Goal: Task Accomplishment & Management: Use online tool/utility

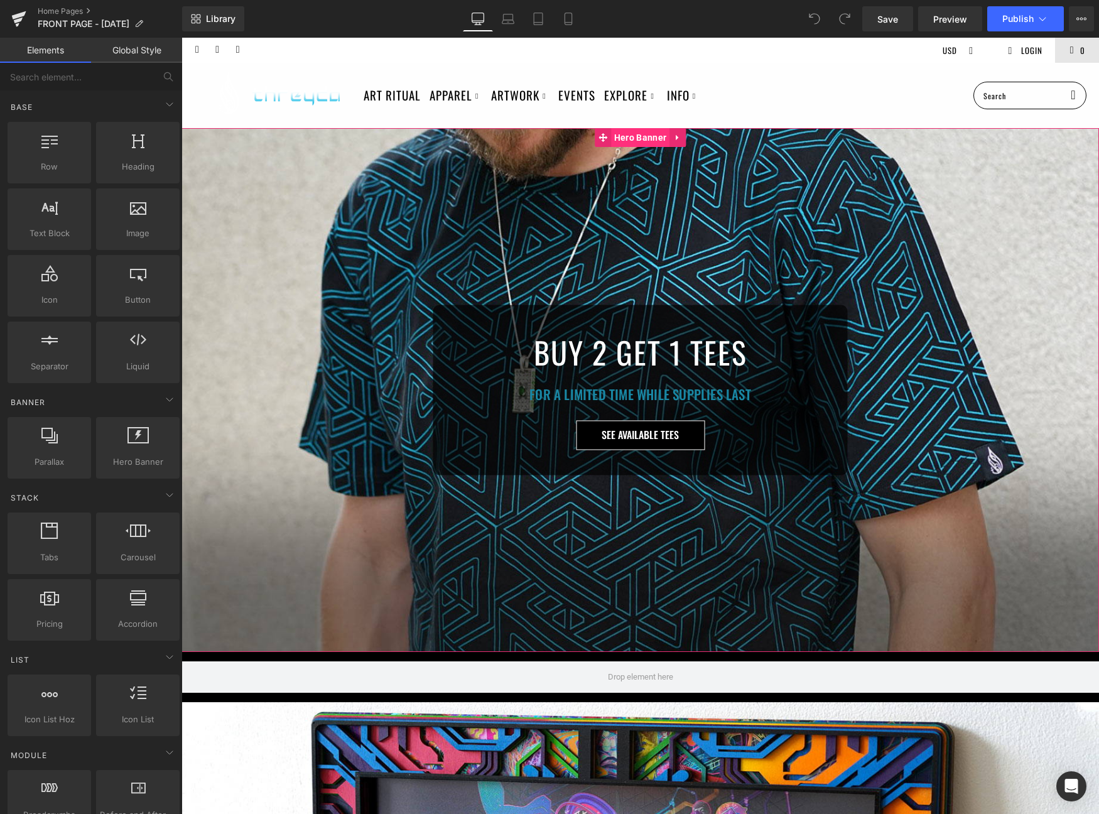
click at [624, 144] on span "Hero Banner" at bounding box center [640, 137] width 58 height 19
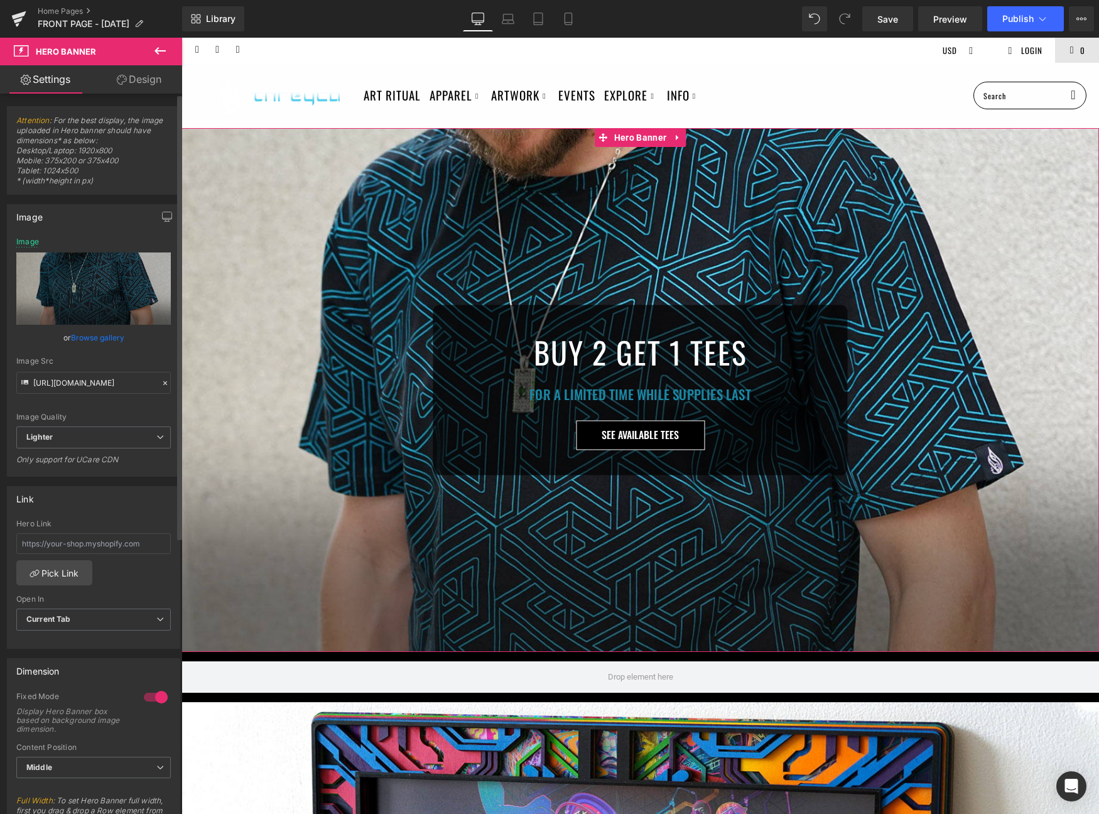
click at [99, 337] on link "Browse gallery" at bounding box center [97, 338] width 53 height 22
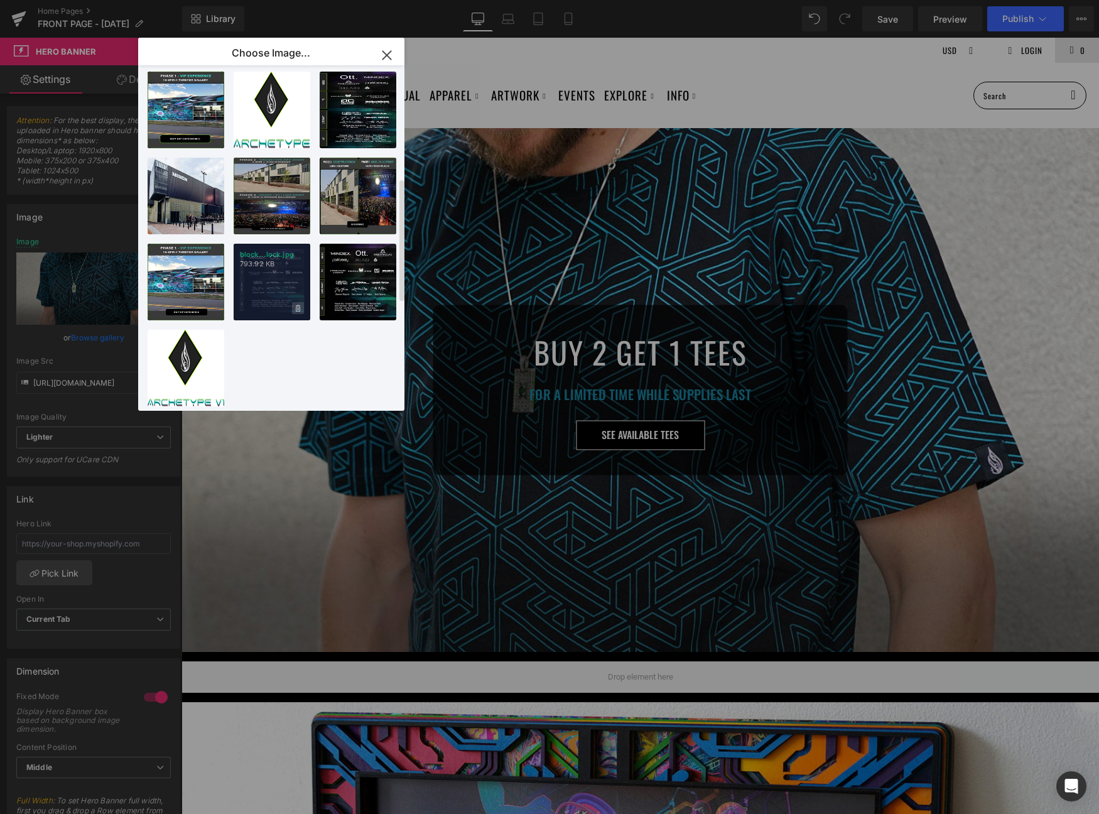
scroll to position [621, 0]
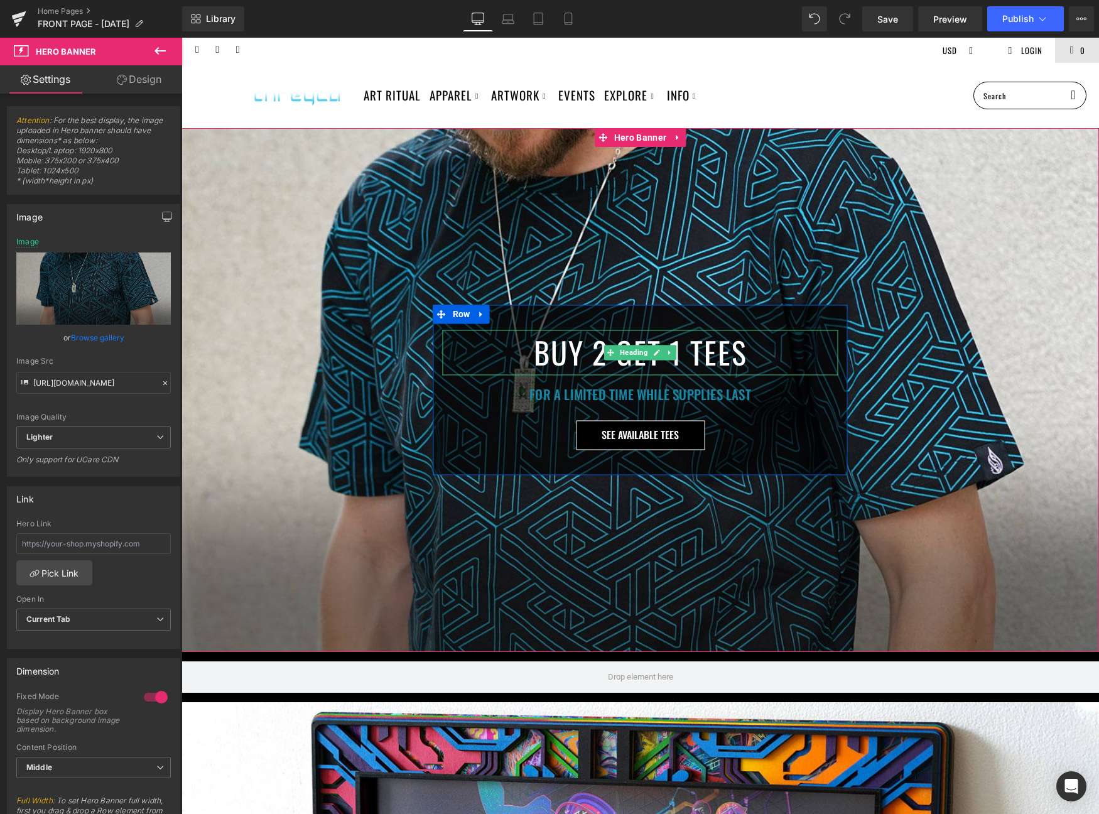
click at [731, 351] on h1 "BUY 2 GET 1 TEES" at bounding box center [641, 352] width 396 height 45
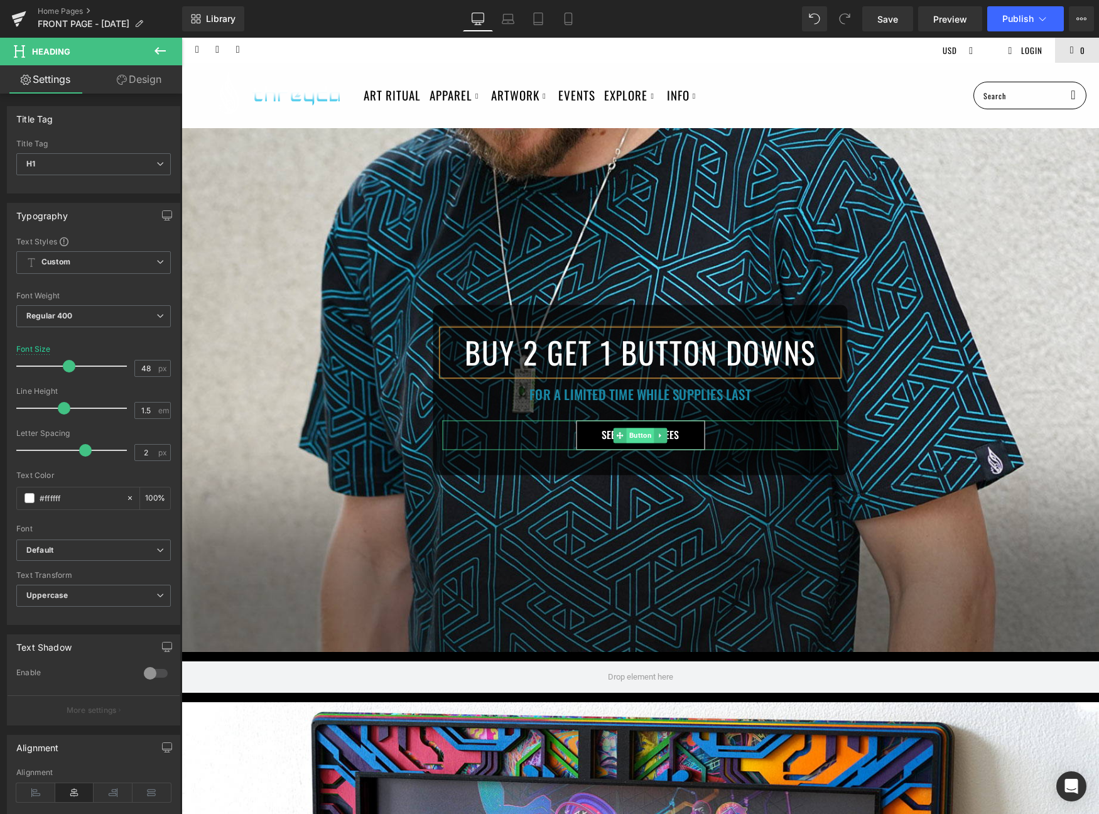
click at [634, 437] on span "Button" at bounding box center [641, 435] width 28 height 15
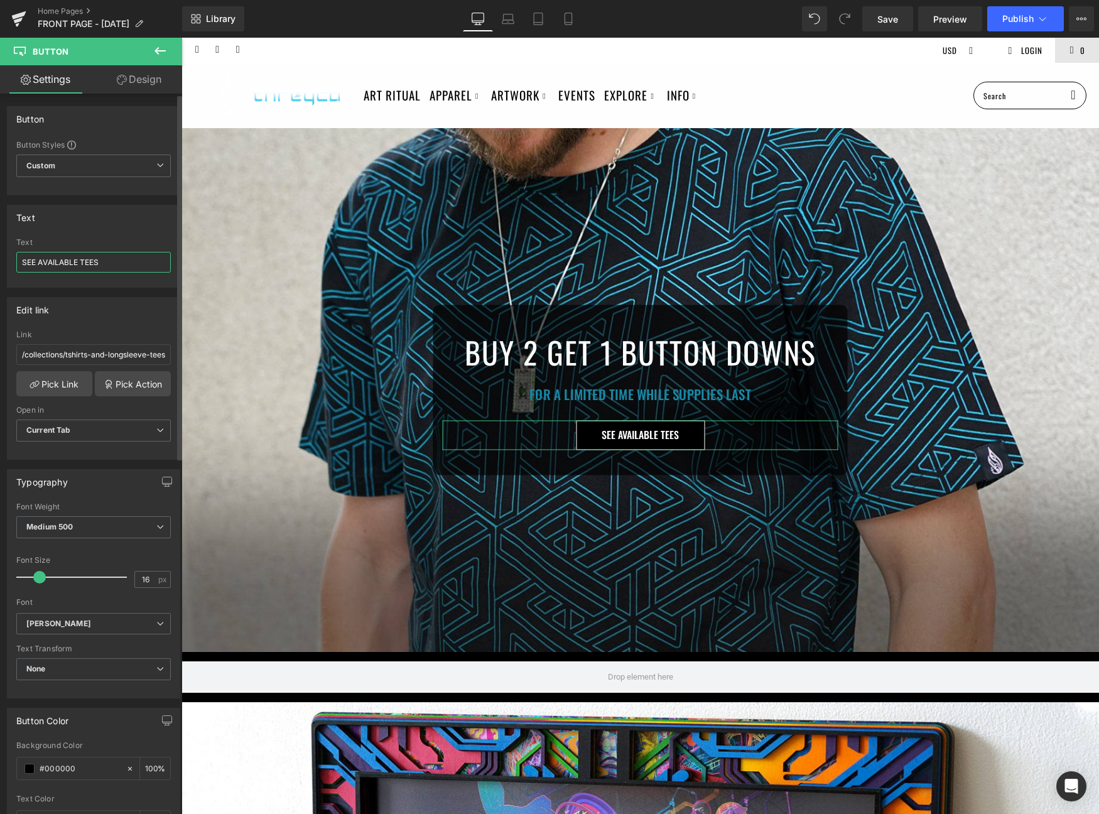
click at [112, 263] on input "SEE AVAILABLE TEES" at bounding box center [93, 262] width 155 height 21
type input "SEE AVAILABLE DESIGNS"
click at [55, 381] on link "Pick Link" at bounding box center [54, 383] width 76 height 25
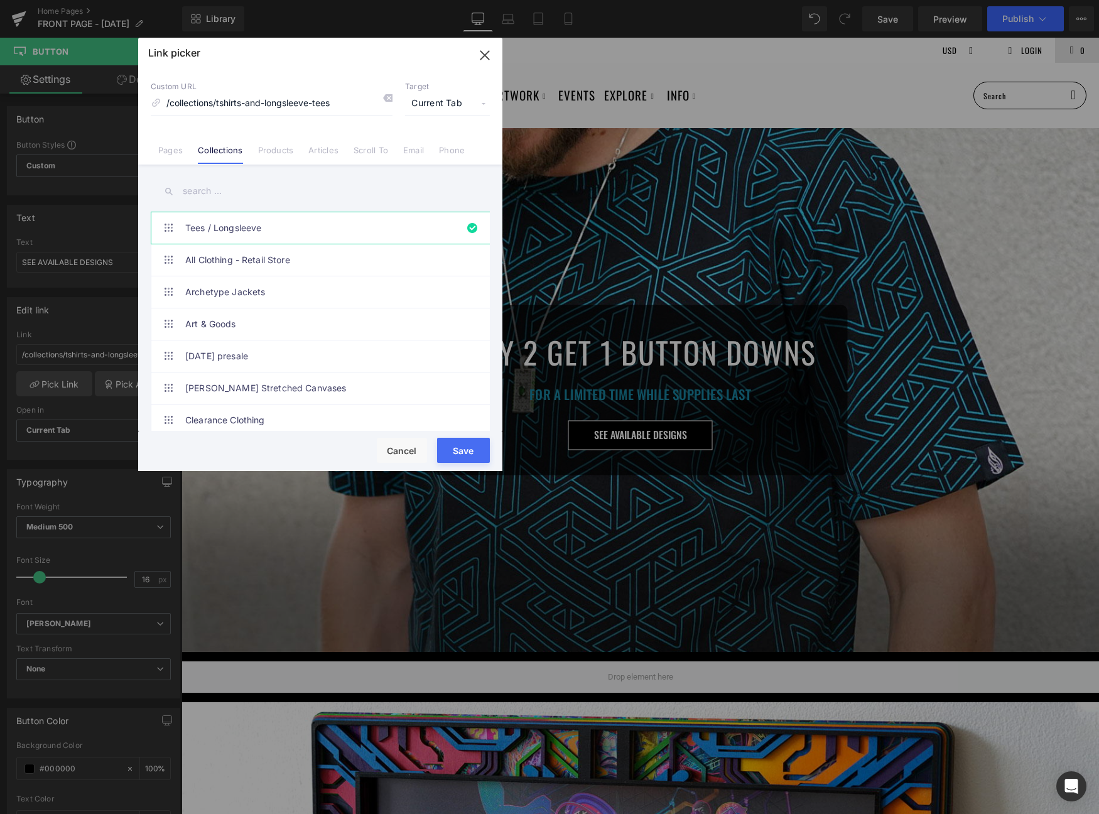
click at [237, 190] on input "text" at bounding box center [320, 191] width 339 height 28
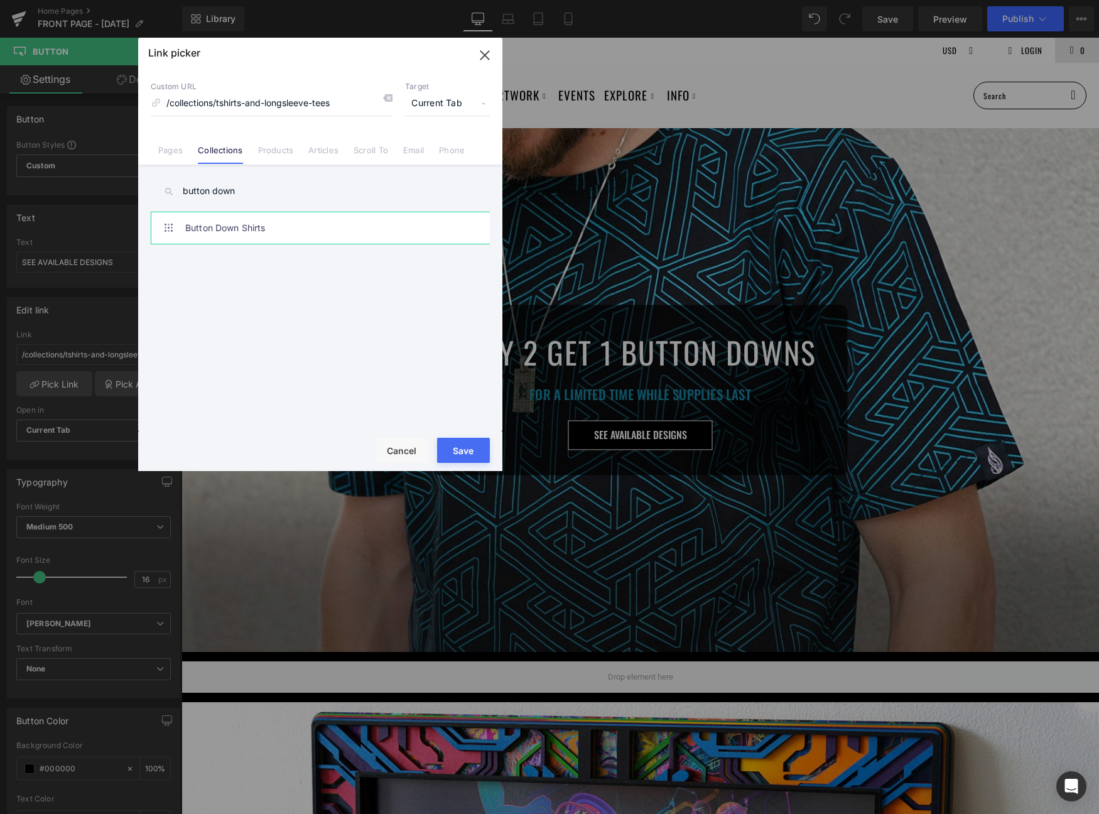
type input "button down"
click at [239, 222] on link "Button Down Shirts" at bounding box center [323, 227] width 276 height 31
type input "/collections/button-down-shirts"
click at [464, 448] on button "Save" at bounding box center [463, 450] width 53 height 25
type input "/collections/button-down-shirts"
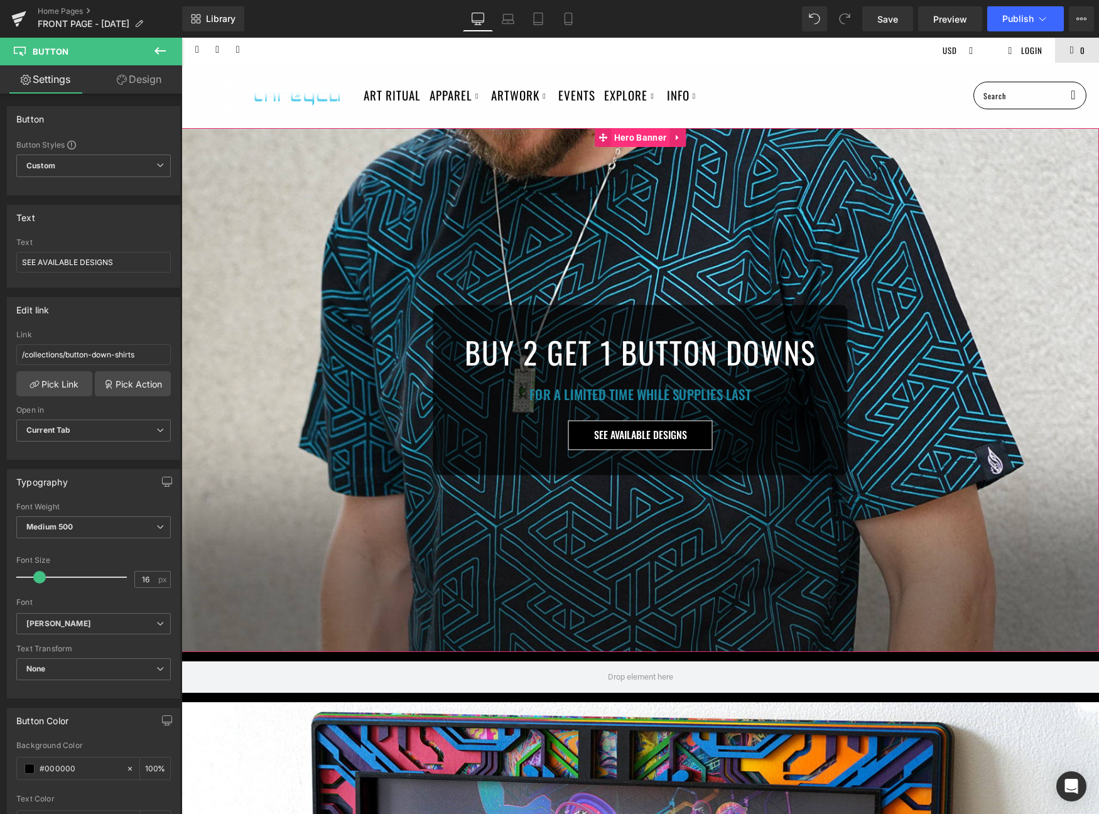
click at [640, 136] on span "Hero Banner" at bounding box center [640, 137] width 58 height 19
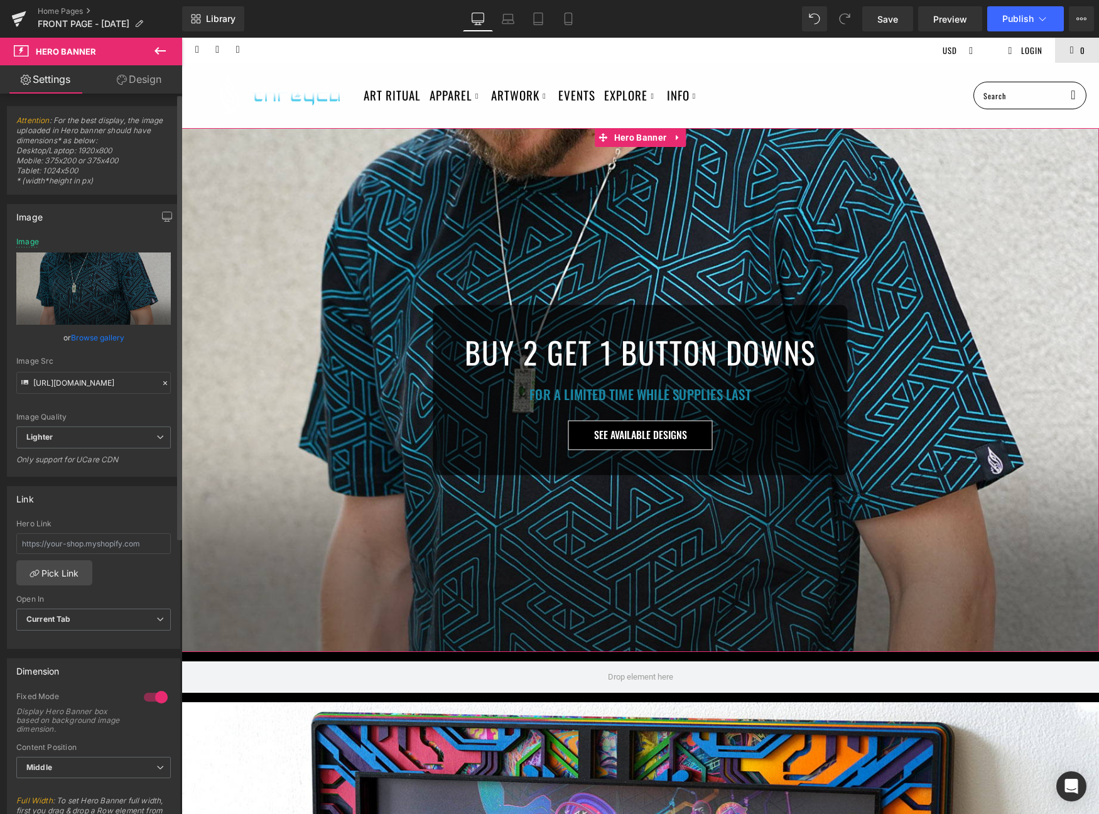
click at [94, 334] on link "Browse gallery" at bounding box center [97, 338] width 53 height 22
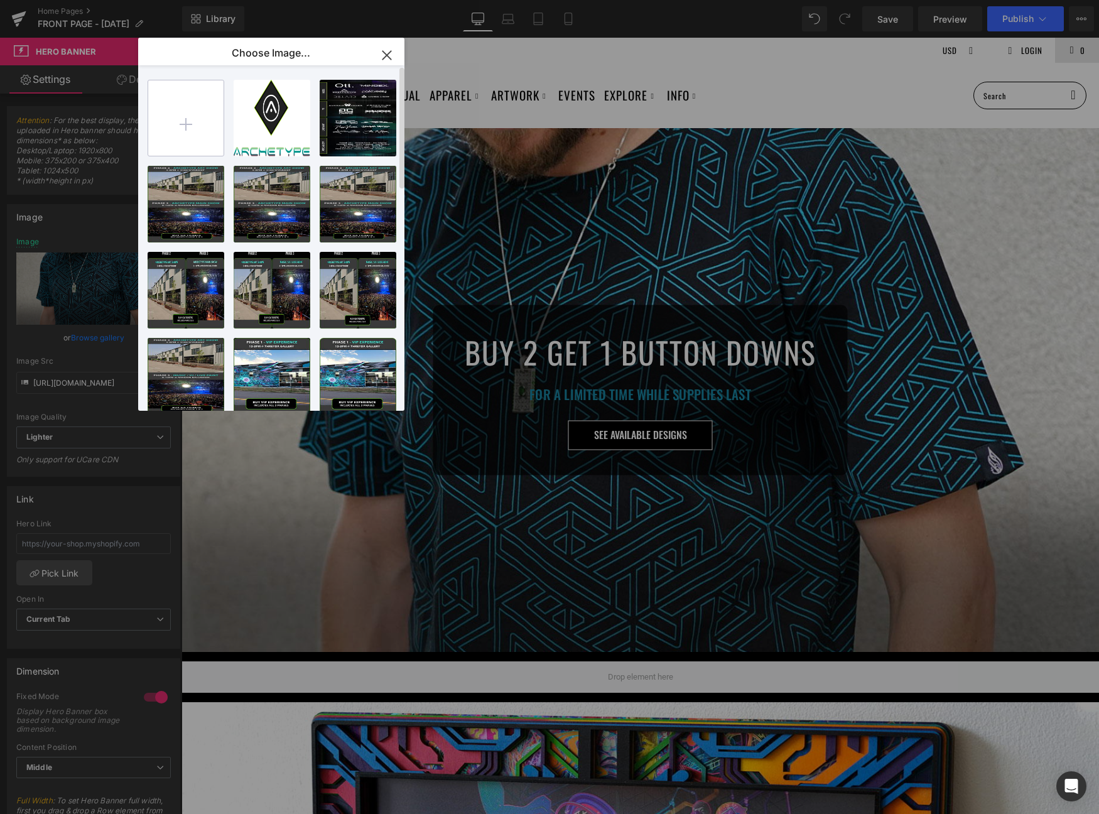
click at [0, 0] on input "file" at bounding box center [0, 0] width 0 height 0
type input "C:\fakepath\but1.jpg"
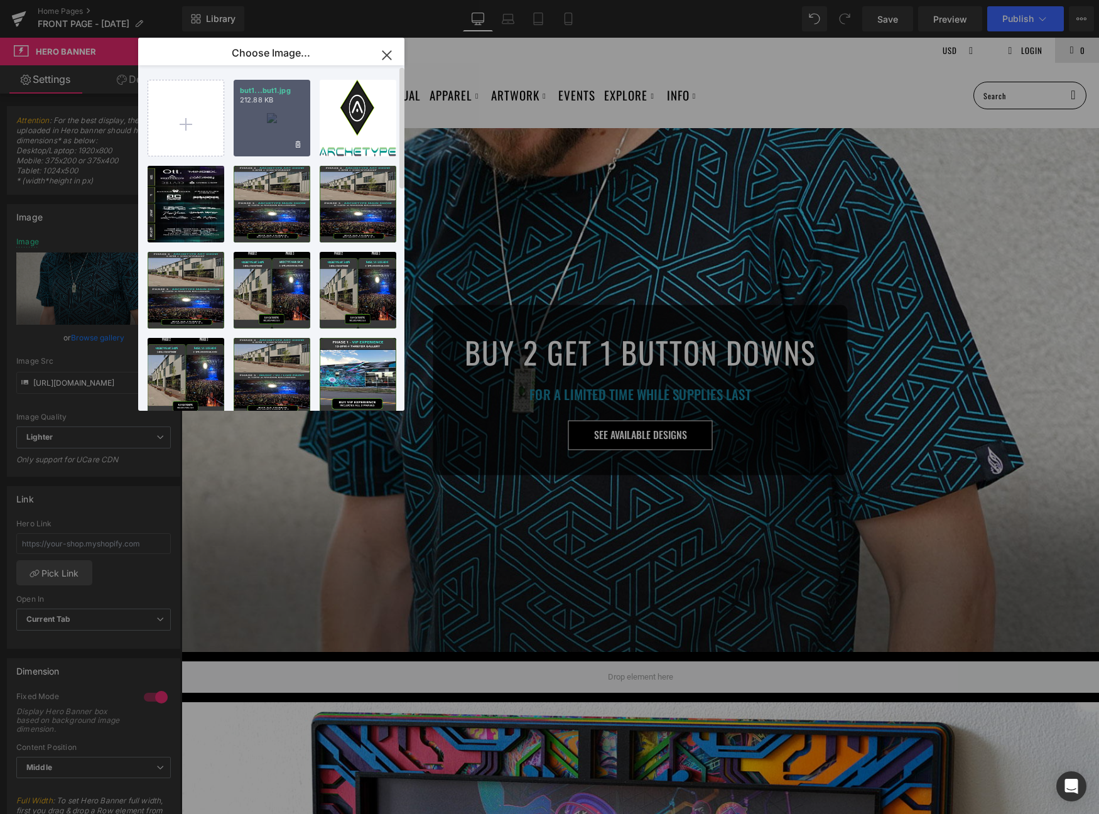
click at [274, 107] on div "but1...but1.jpg 212.88 KB" at bounding box center [272, 118] width 77 height 77
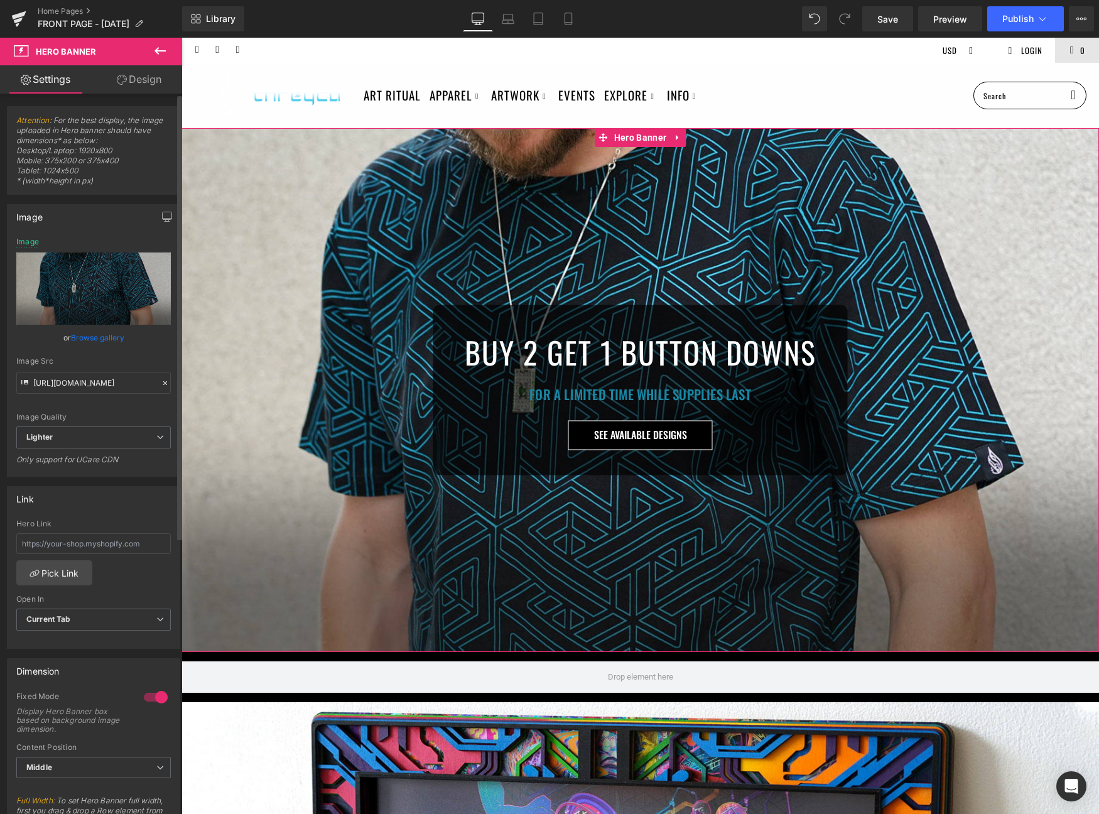
click at [98, 337] on link "Browse gallery" at bounding box center [97, 338] width 53 height 22
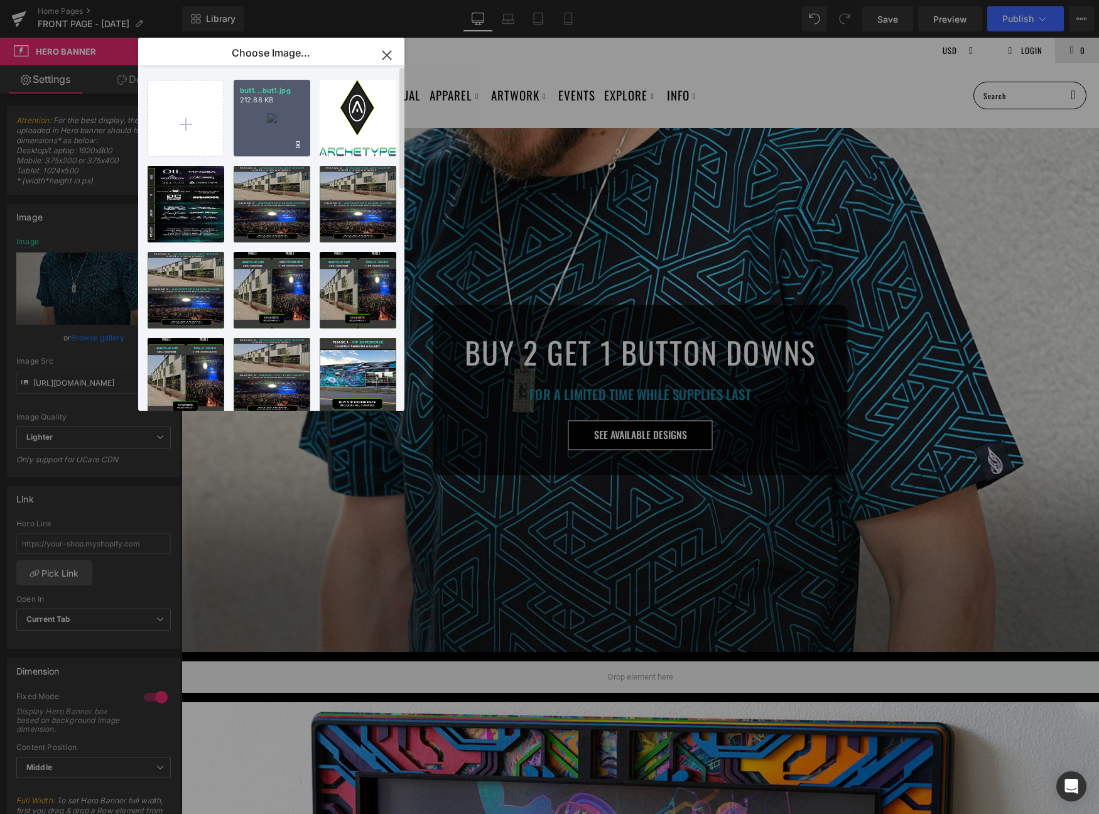
click at [269, 132] on div "but1...but1.jpg 212.88 KB" at bounding box center [272, 118] width 77 height 77
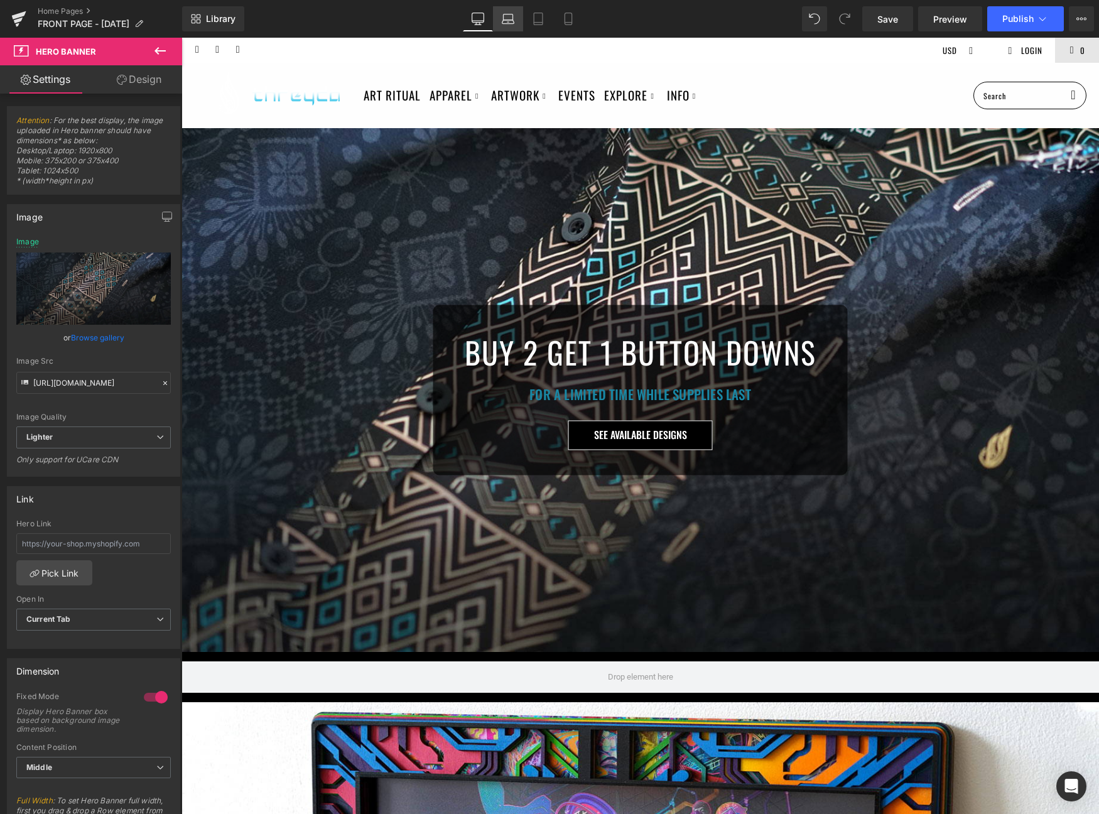
click at [512, 15] on icon at bounding box center [508, 19] width 13 height 13
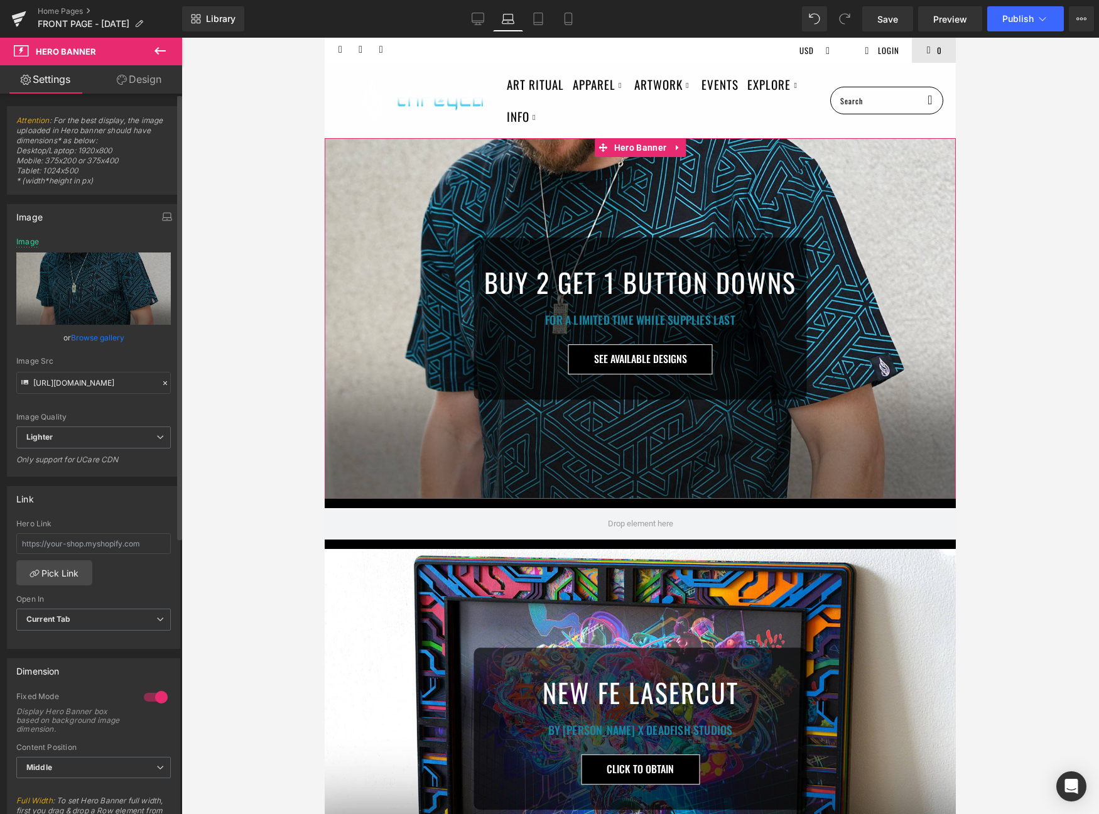
click at [95, 337] on link "Browse gallery" at bounding box center [97, 338] width 53 height 22
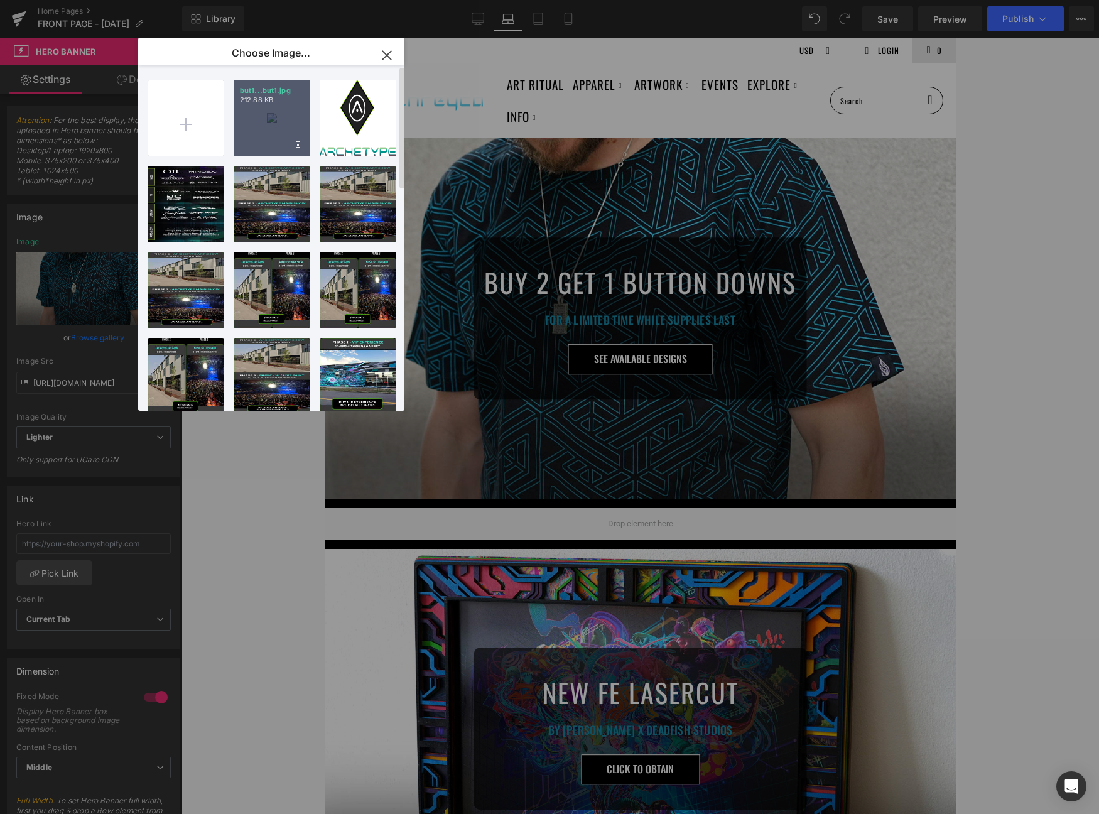
click at [281, 123] on div "but1...but1.jpg 212.88 KB" at bounding box center [272, 118] width 77 height 77
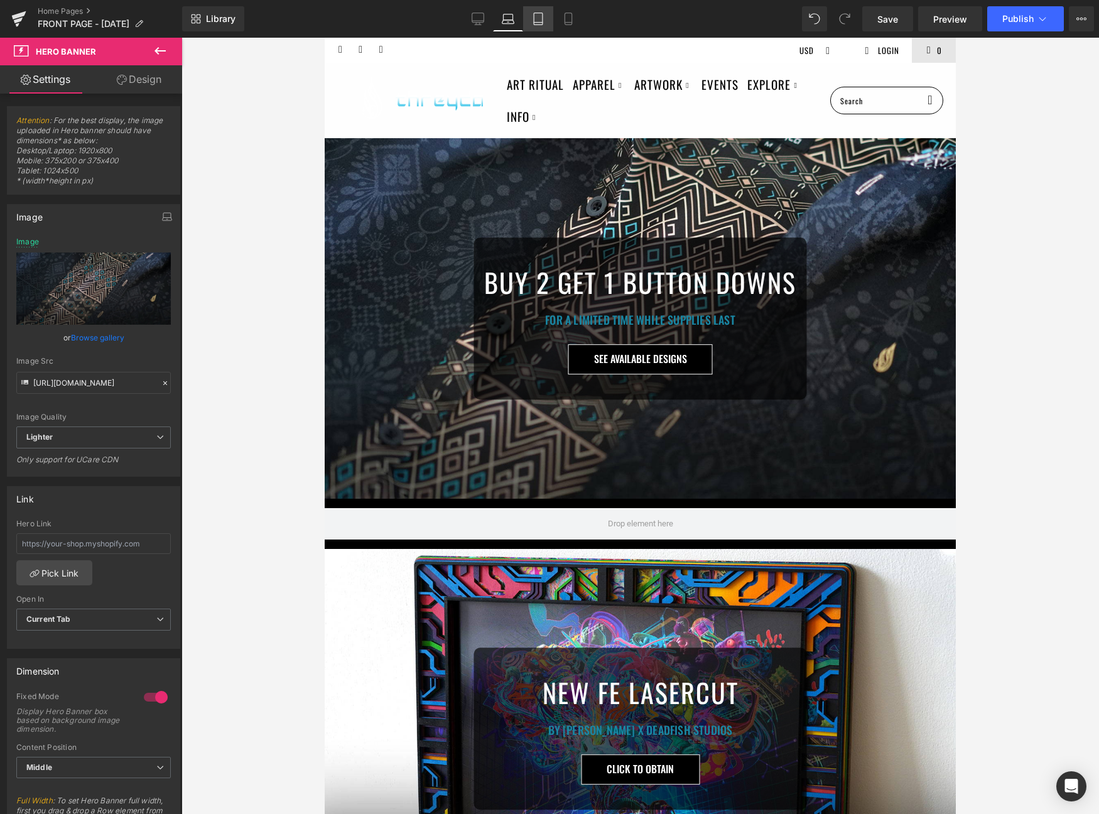
click at [533, 17] on icon at bounding box center [538, 19] width 13 height 13
type input "[URL][DOMAIN_NAME]"
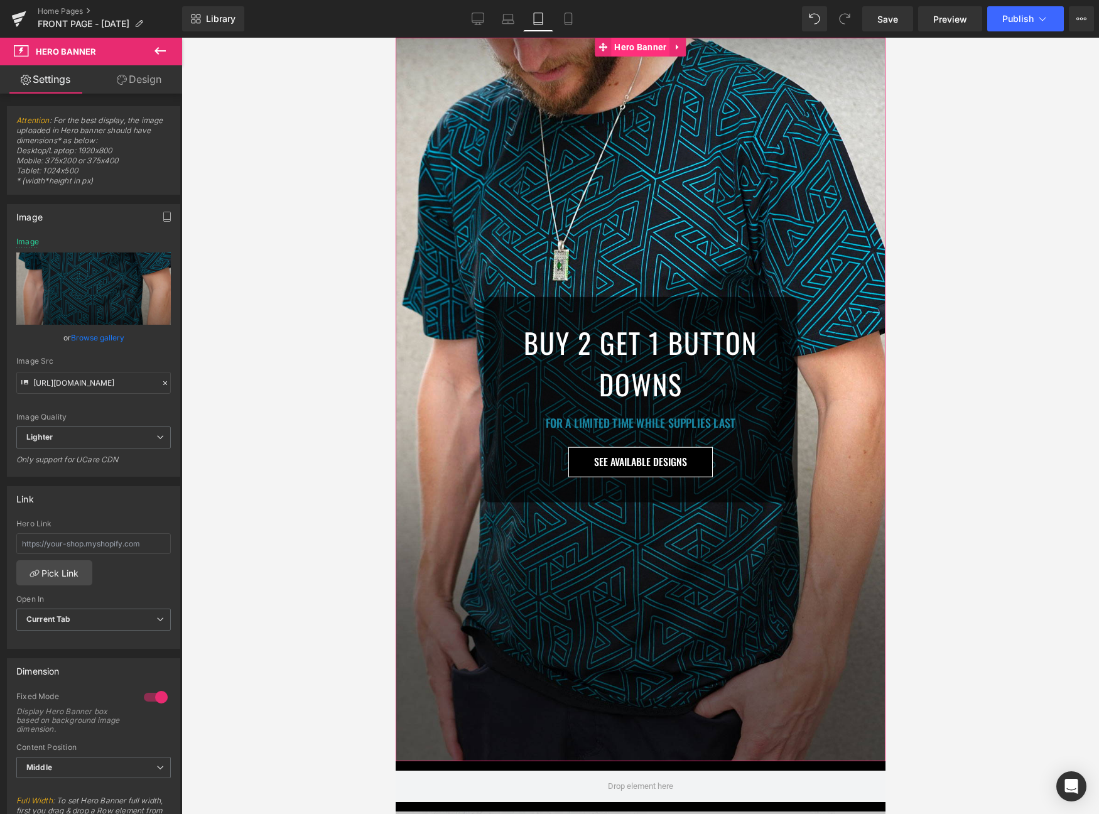
click at [633, 46] on span "Hero Banner" at bounding box center [640, 47] width 58 height 19
click at [102, 337] on link "Browse gallery" at bounding box center [97, 338] width 53 height 22
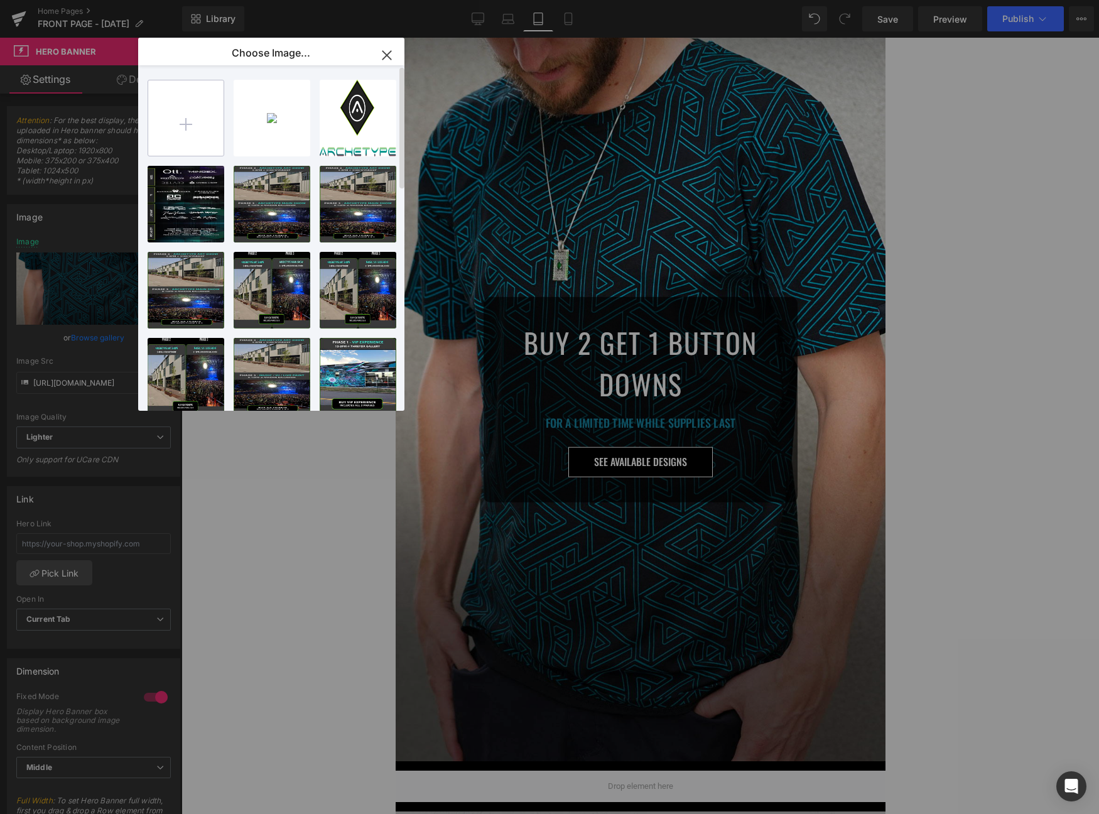
click at [187, 95] on input "file" at bounding box center [185, 117] width 75 height 75
type input "C:\fakepath\but2.jpg"
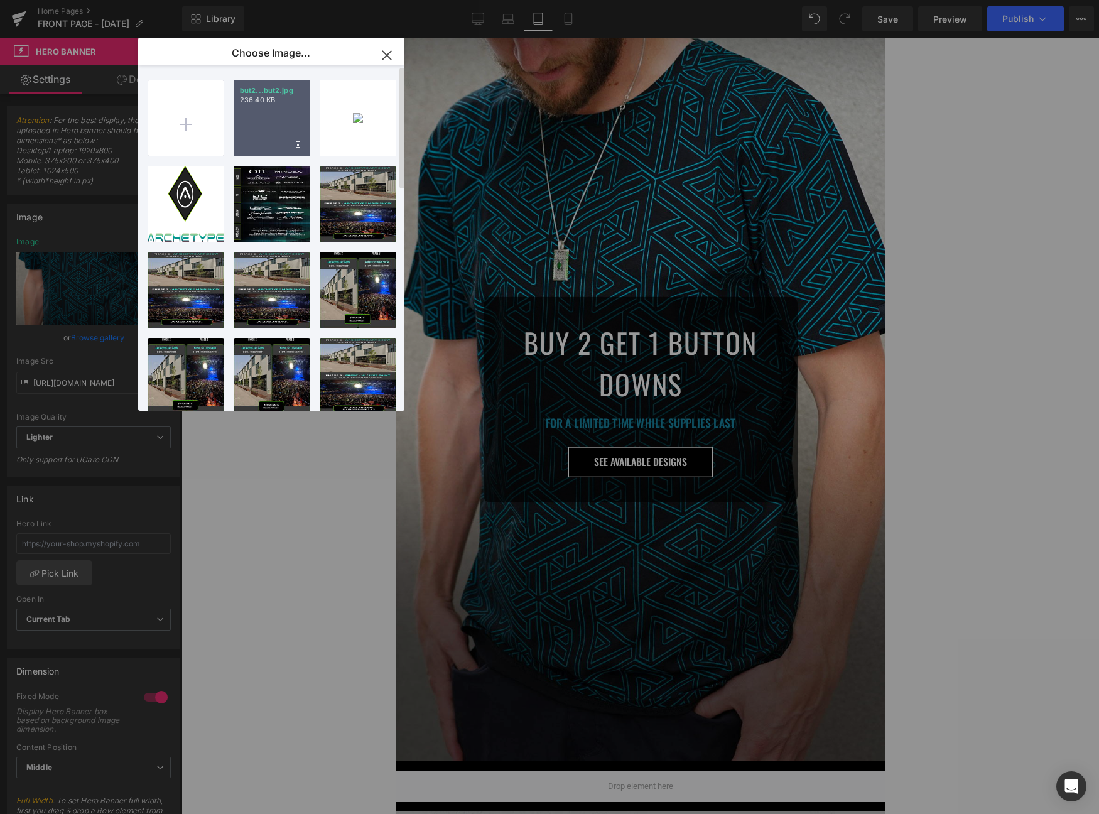
click at [263, 124] on div "but2...but2.jpg 236.40 KB" at bounding box center [272, 118] width 77 height 77
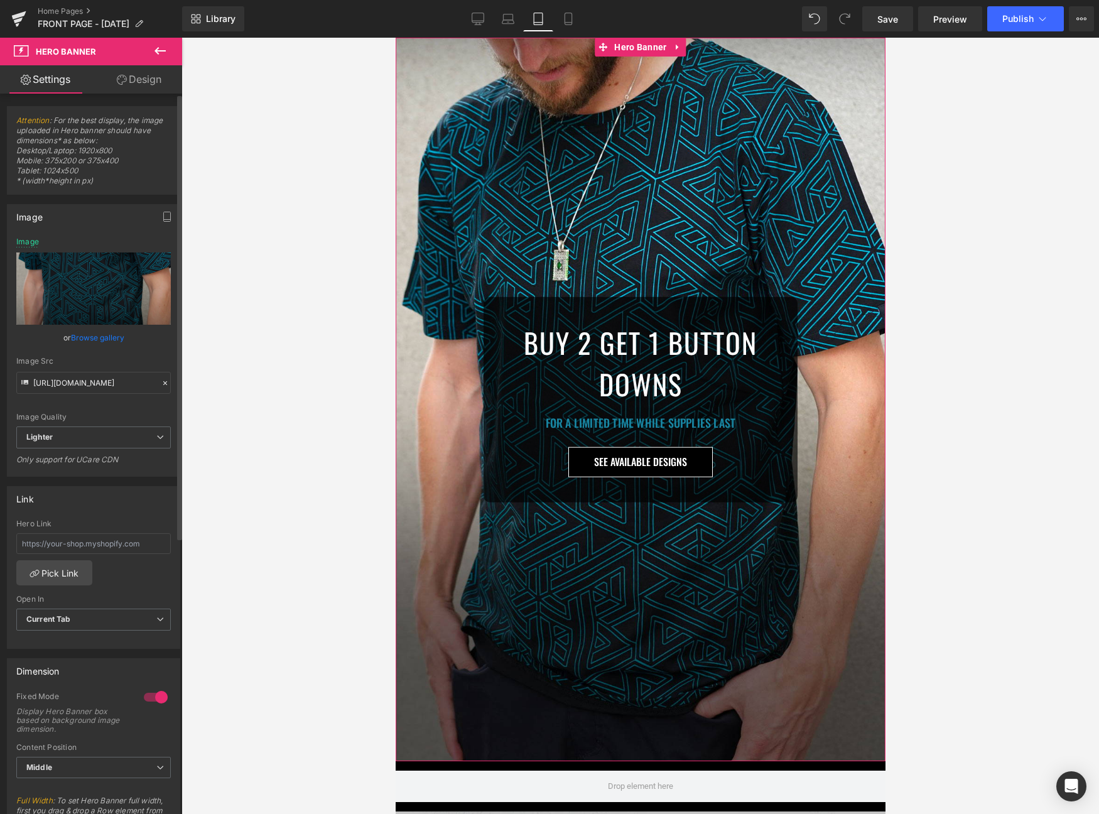
click at [91, 339] on link "Browse gallery" at bounding box center [97, 338] width 53 height 22
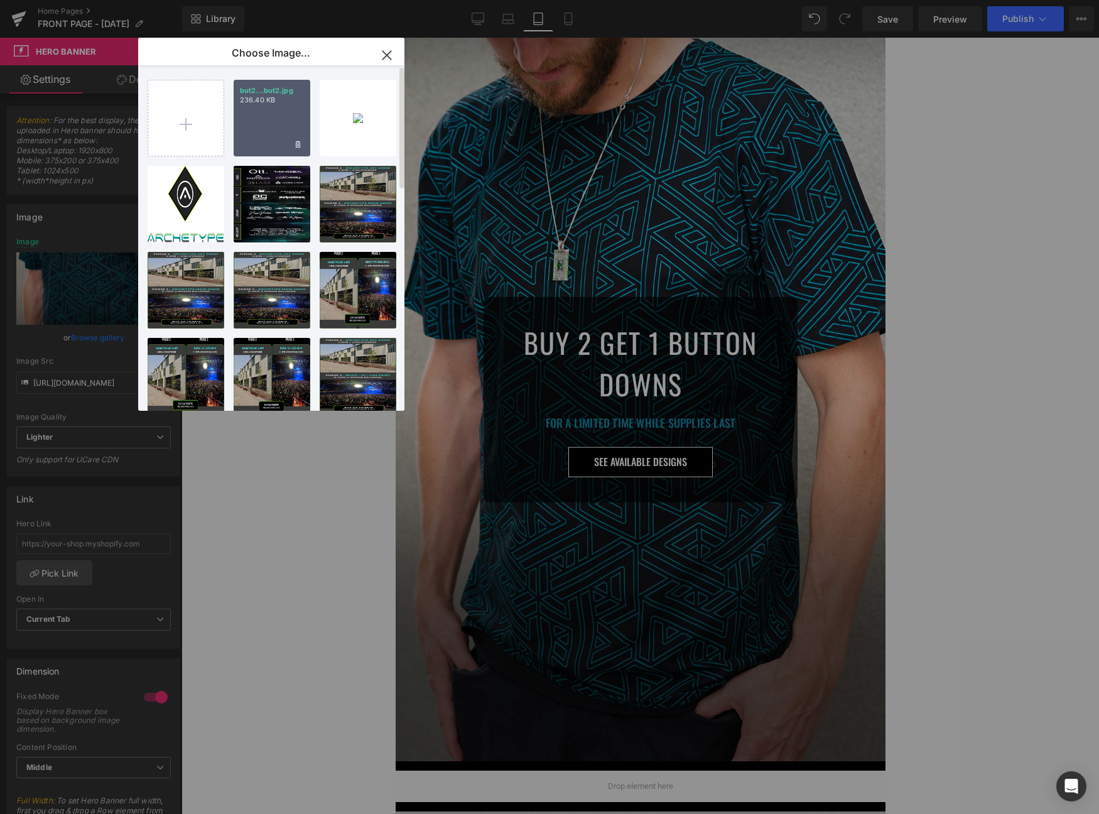
click at [284, 123] on div "but2...but2.jpg 236.40 KB" at bounding box center [272, 118] width 77 height 77
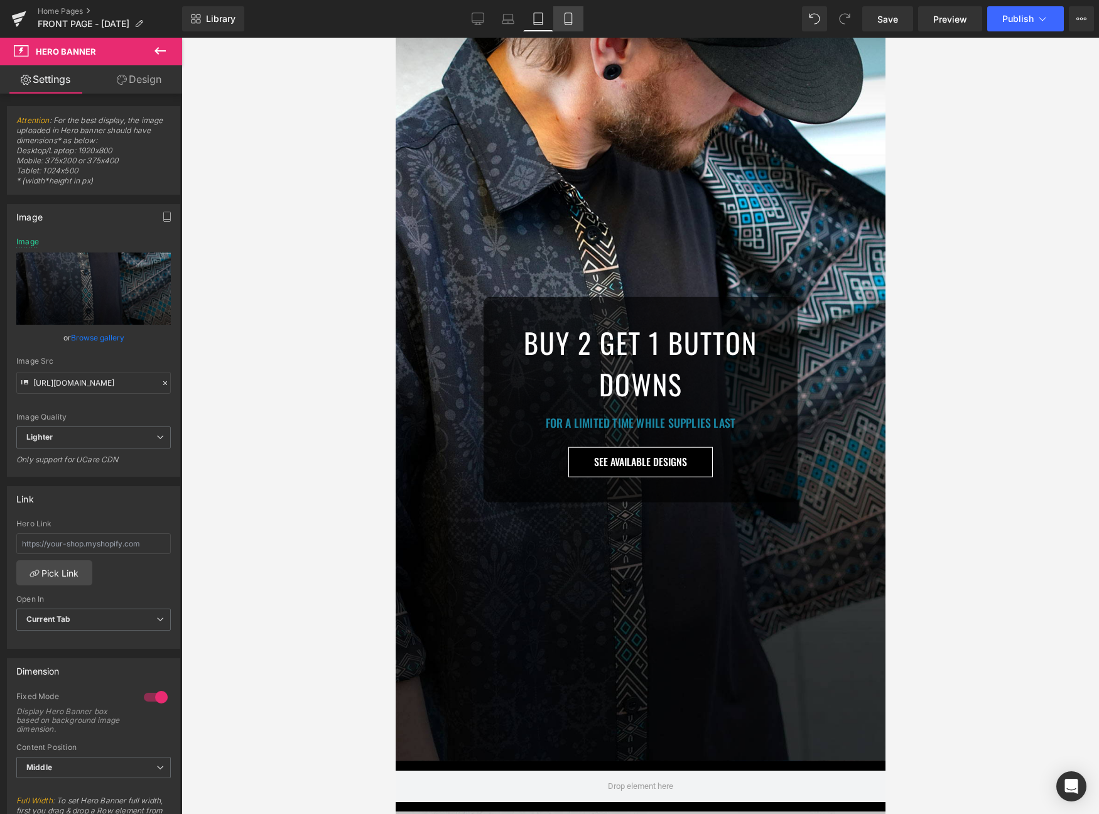
click at [563, 21] on icon at bounding box center [568, 19] width 13 height 13
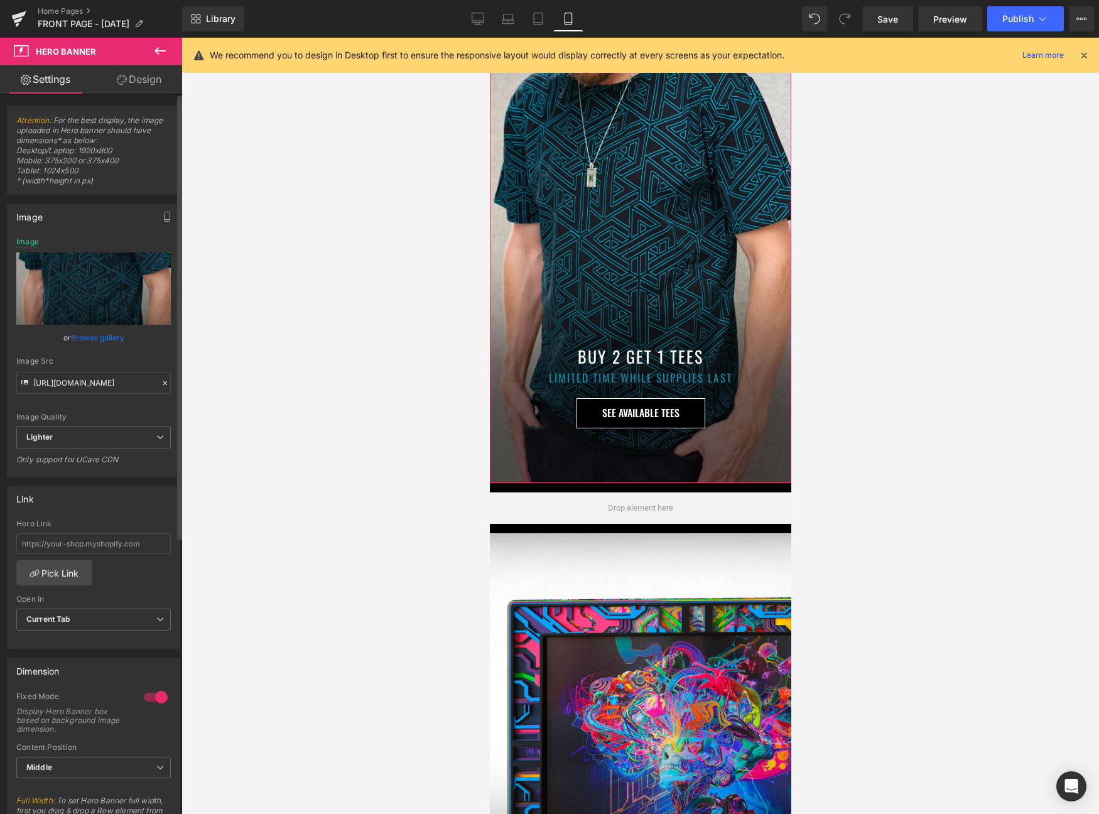
click at [108, 338] on link "Browse gallery" at bounding box center [97, 338] width 53 height 22
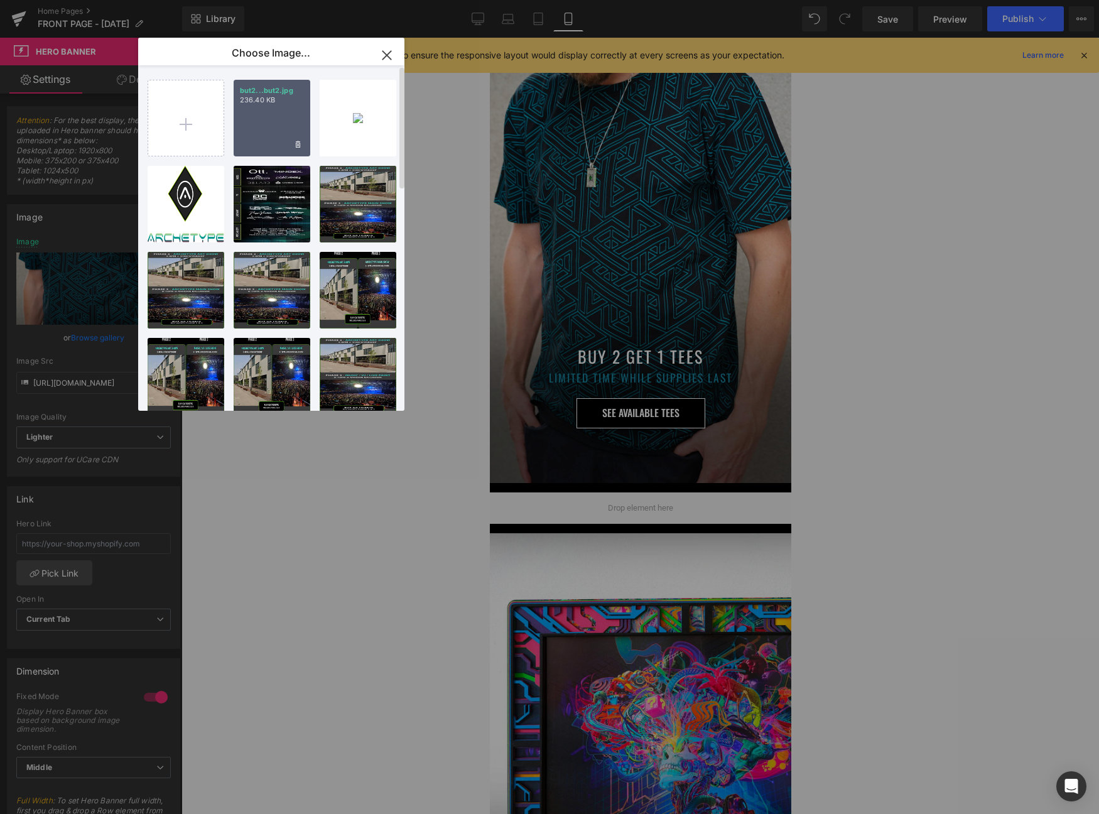
click at [268, 132] on div "but2...but2.jpg 236.40 KB" at bounding box center [272, 118] width 77 height 77
type input "[URL][DOMAIN_NAME]"
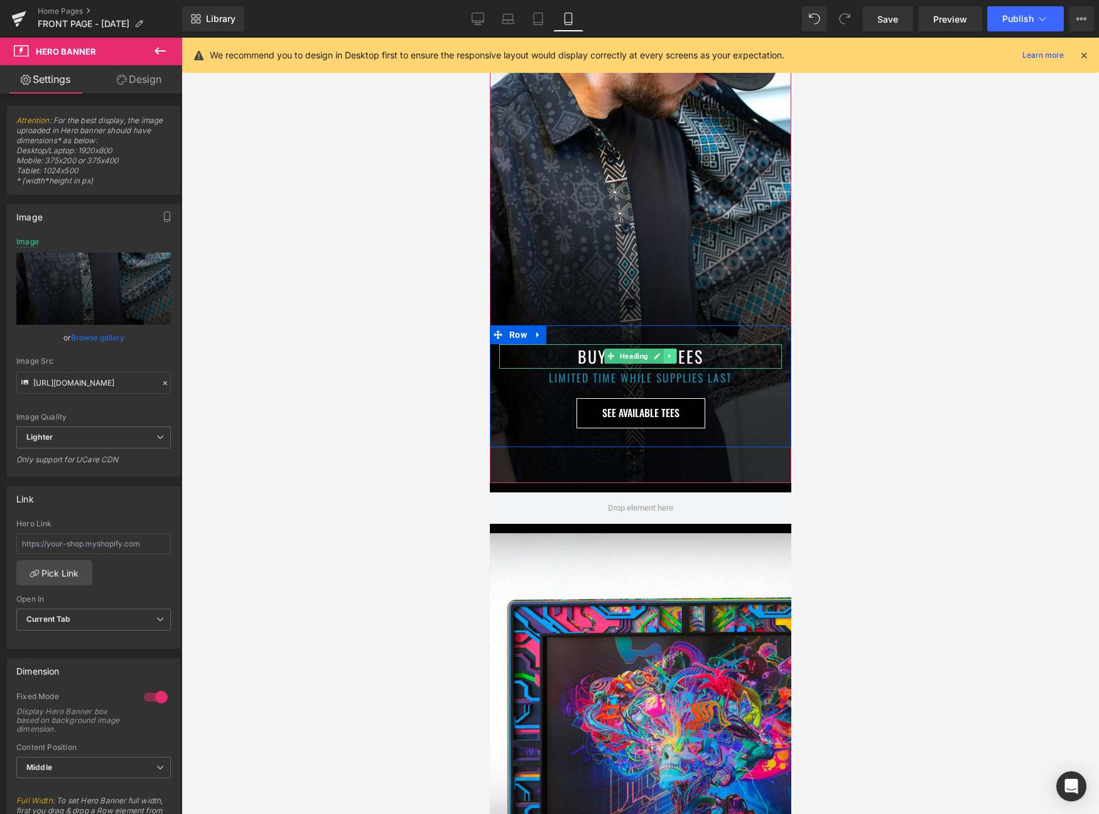
click at [674, 351] on link at bounding box center [669, 356] width 13 height 15
click at [688, 351] on link at bounding box center [689, 356] width 13 height 15
click at [685, 346] on div "BUY 2 GET 1 TEES Heading" at bounding box center [640, 356] width 283 height 24
click at [685, 346] on h1 "BUY 2 GET 1 TEES" at bounding box center [640, 356] width 283 height 24
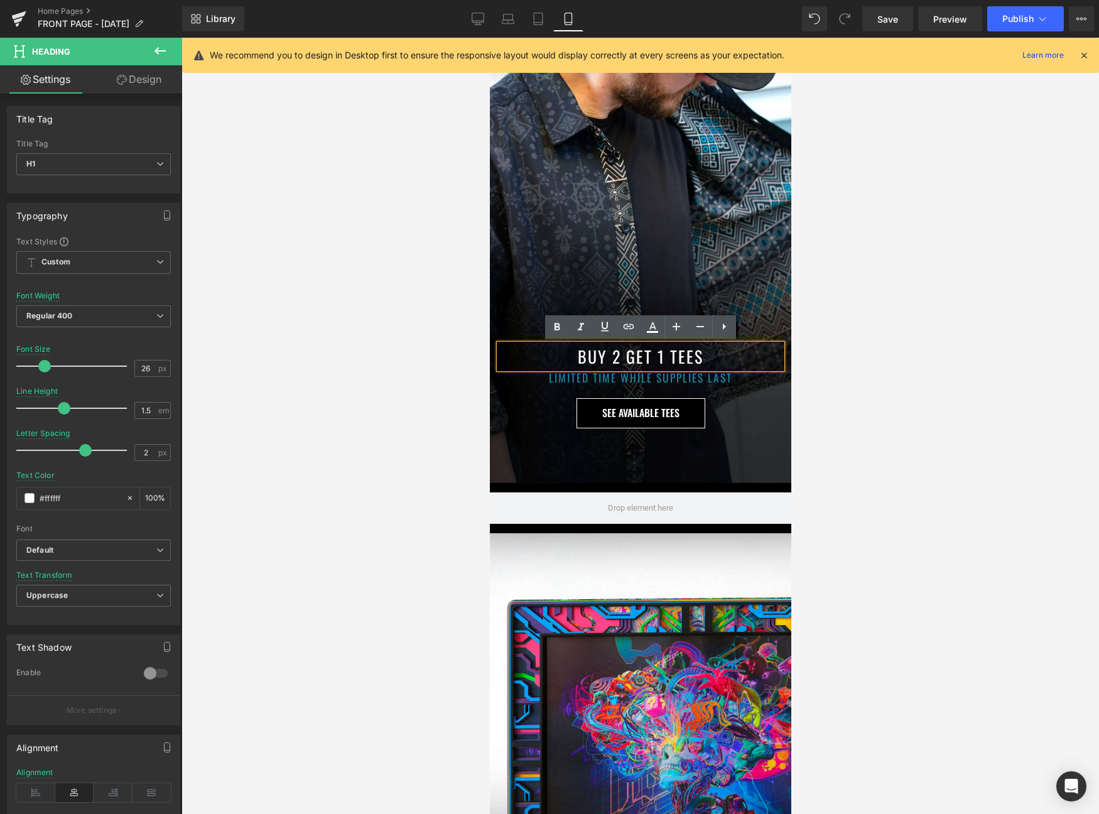
click at [702, 359] on h1 "BUY 2 GET 1 TEES" at bounding box center [640, 356] width 283 height 24
click at [631, 411] on span "Button" at bounding box center [640, 413] width 28 height 15
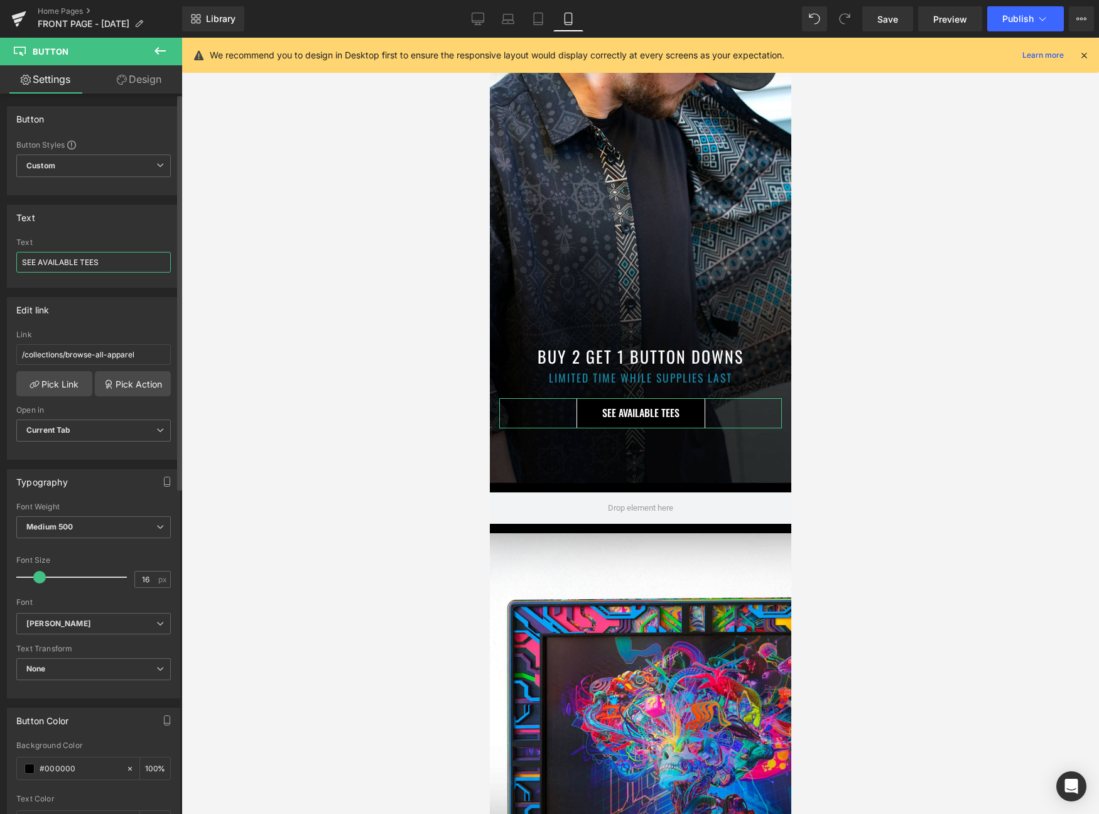
drag, startPoint x: 109, startPoint y: 266, endPoint x: 82, endPoint y: 263, distance: 26.7
click at [82, 263] on input "SEE AVAILABLE TEES" at bounding box center [93, 262] width 155 height 21
type input "SEE AVAILABLE DESIGNS"
click at [39, 384] on link "Pick Link" at bounding box center [54, 383] width 76 height 25
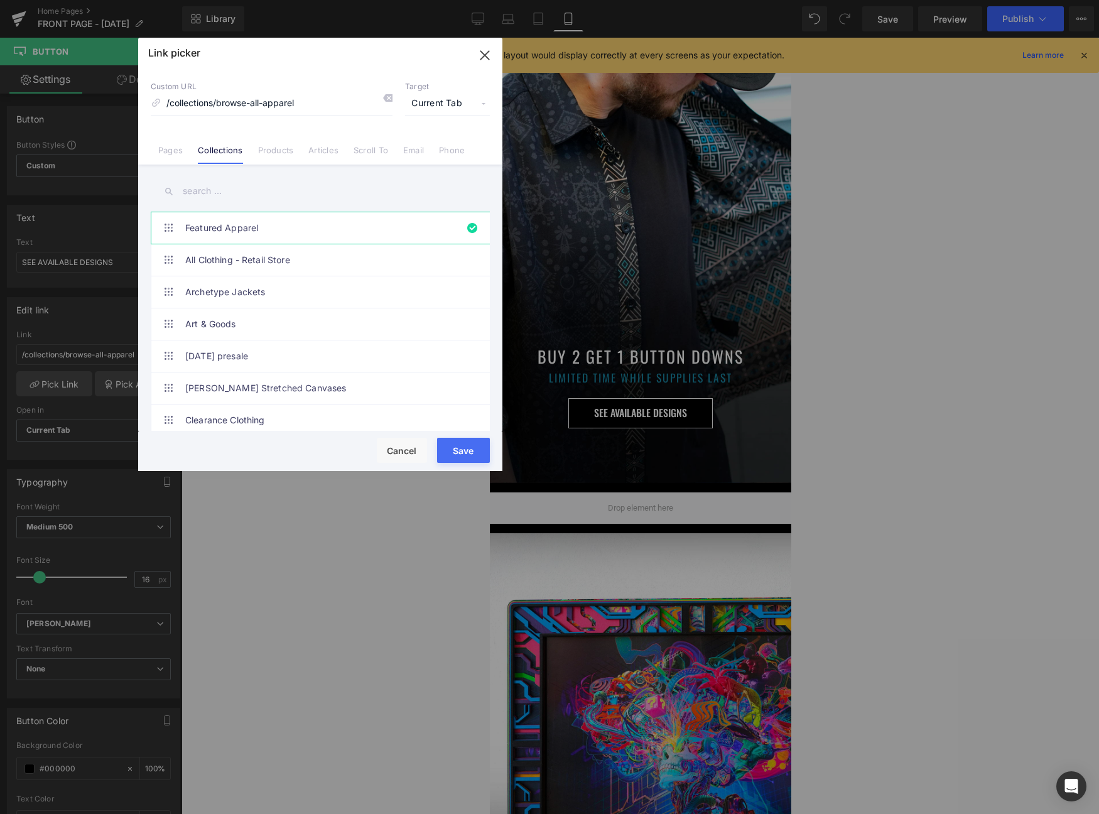
click at [243, 198] on input "text" at bounding box center [320, 191] width 339 height 28
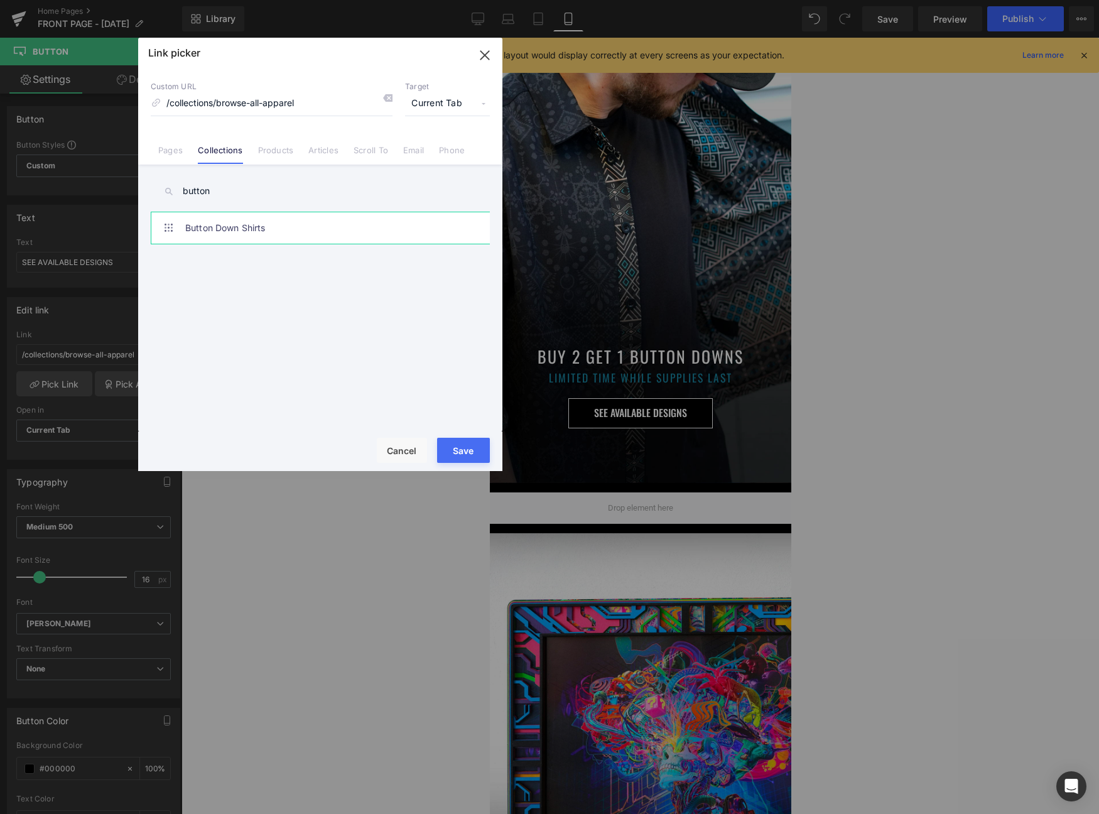
type input "button"
click at [247, 225] on link "Button Down Shirts" at bounding box center [323, 227] width 276 height 31
type input "/collections/button-down-shirts"
click at [470, 455] on button "Save" at bounding box center [463, 450] width 53 height 25
type input "/collections/button-down-shirts"
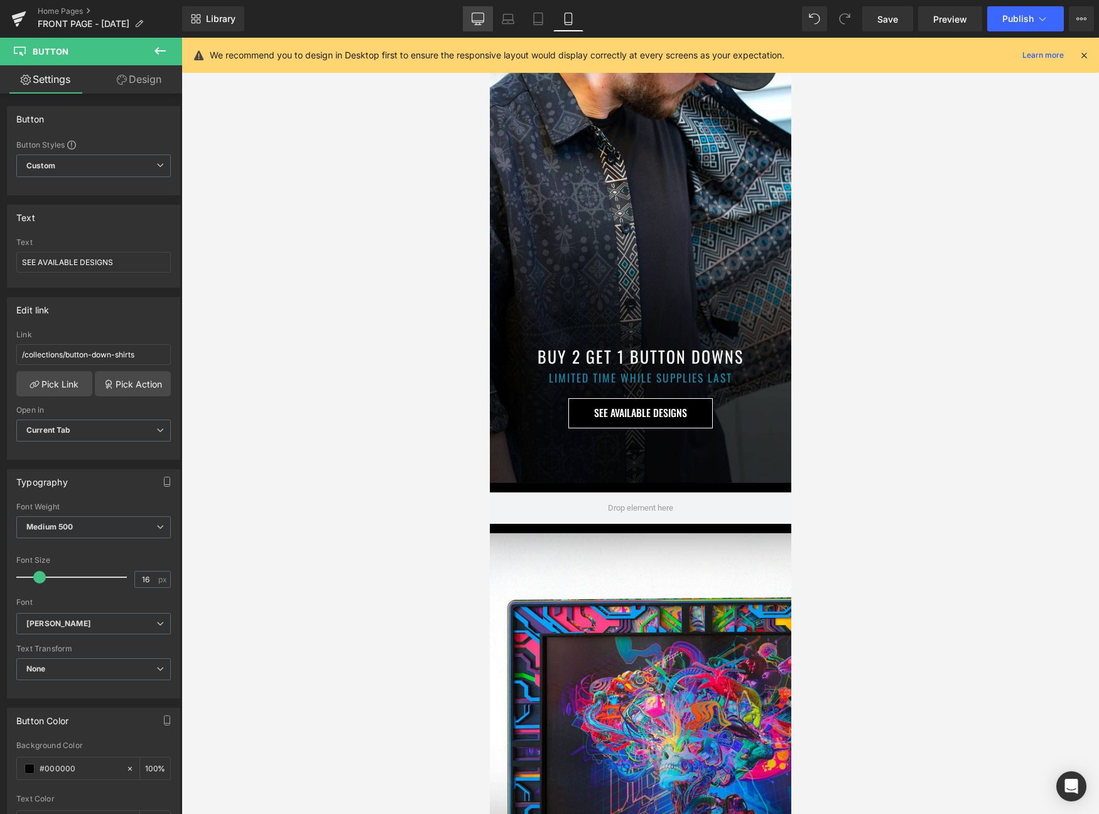
click at [489, 19] on link "Desktop" at bounding box center [478, 18] width 30 height 25
type input "100"
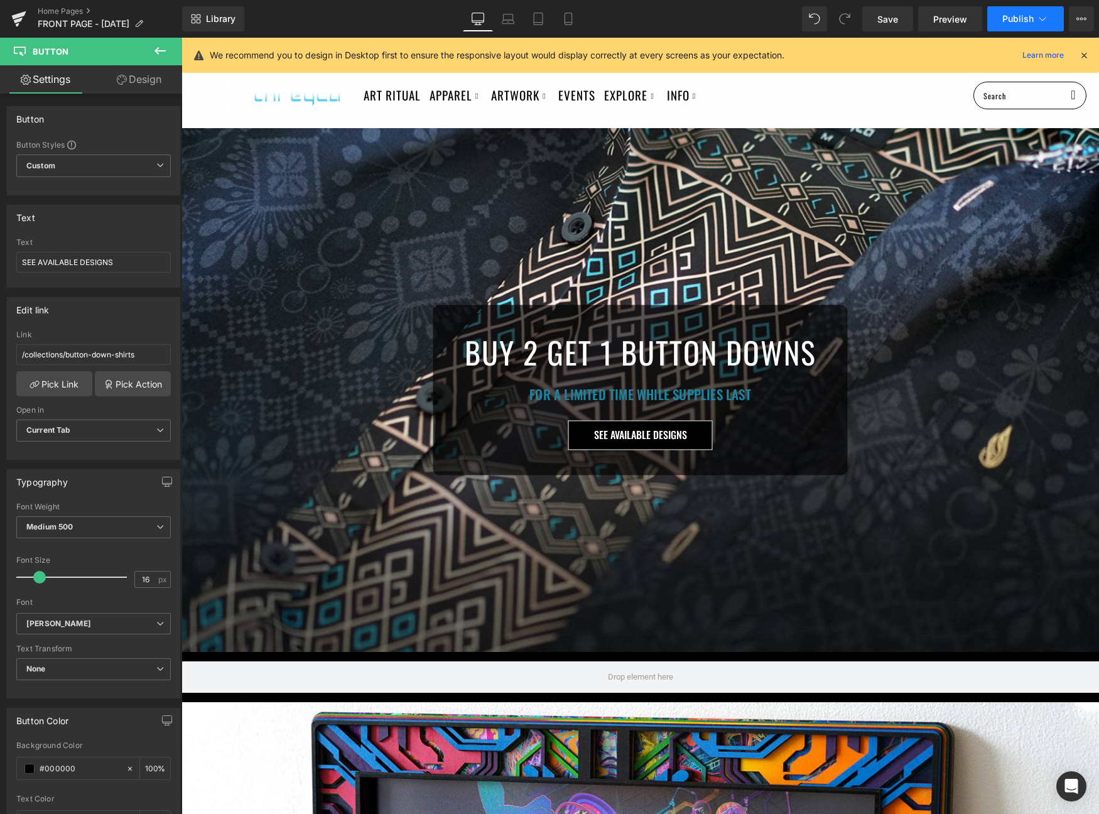
click at [1018, 29] on button "Publish" at bounding box center [1025, 18] width 77 height 25
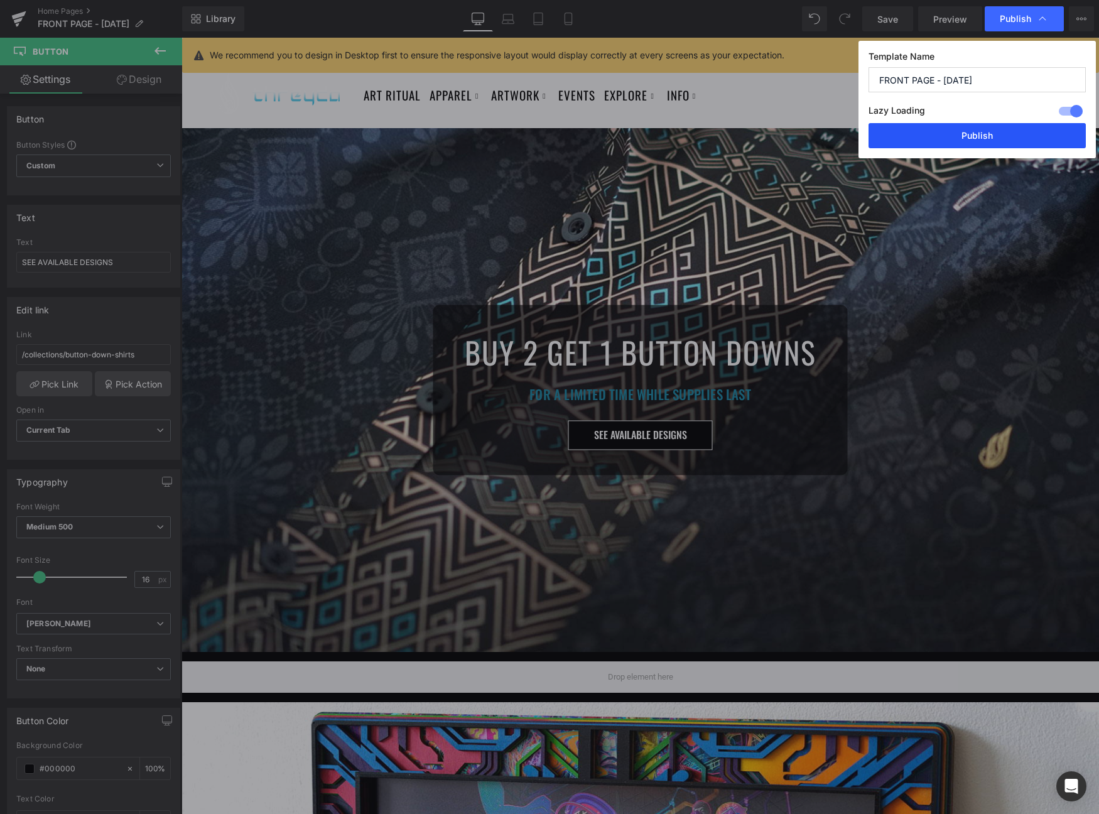
click at [935, 133] on button "Publish" at bounding box center [977, 135] width 217 height 25
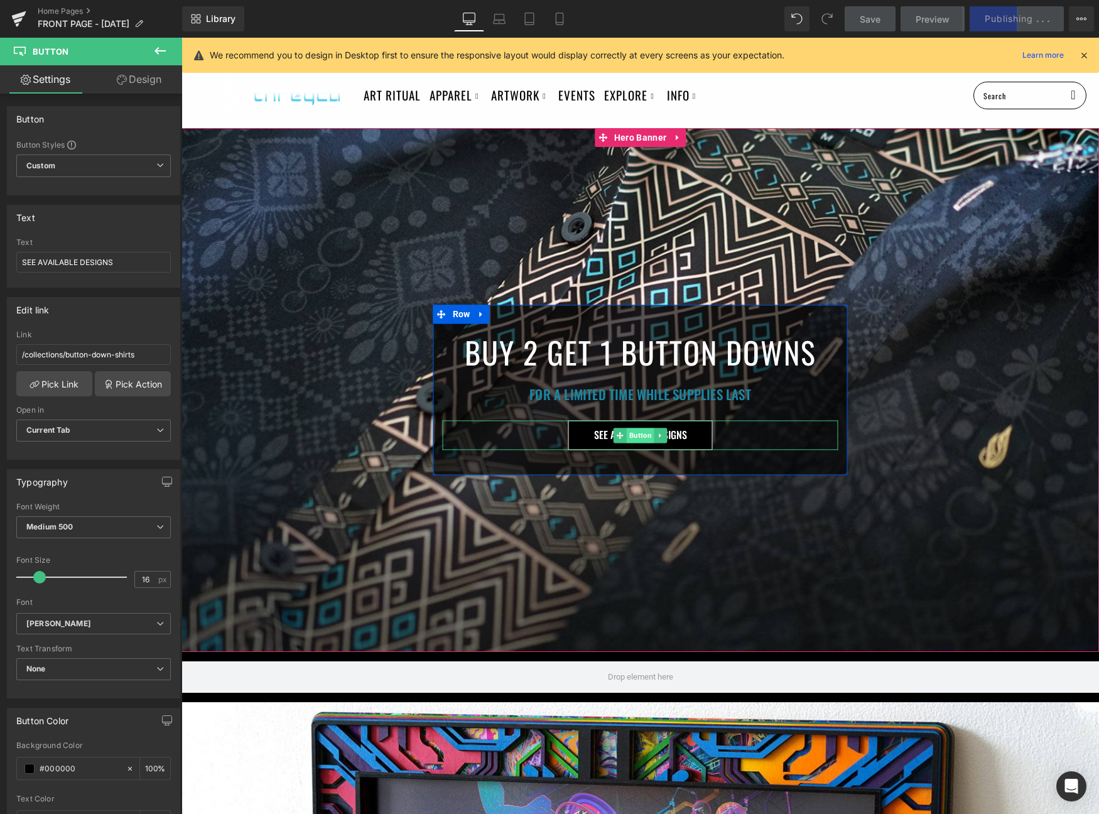
click at [636, 435] on span "Button" at bounding box center [641, 435] width 28 height 15
click at [631, 435] on span "Button" at bounding box center [641, 435] width 28 height 15
